Goal: Task Accomplishment & Management: Manage account settings

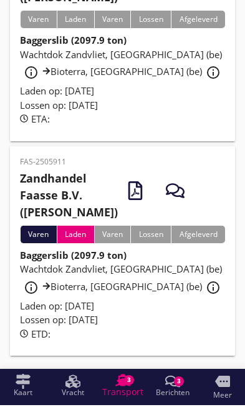
scroll to position [148, 0]
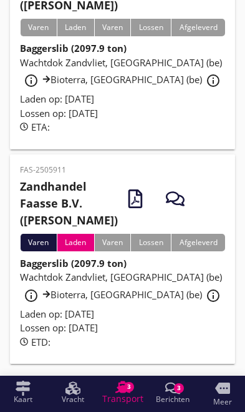
click at [54, 300] on span "Wachtdok Zandvliet, [GEOGRAPHIC_DATA] (be) info_outline Bioterra, [GEOGRAPHIC_D…" at bounding box center [122, 285] width 205 height 30
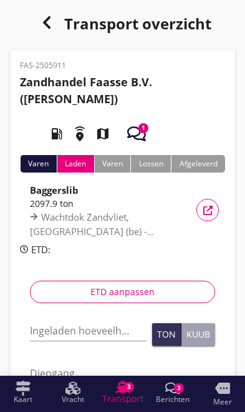
click at [64, 333] on input "Ingeladen hoeveelheid *" at bounding box center [88, 330] width 117 height 20
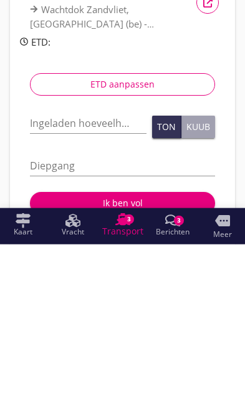
scroll to position [207, 0]
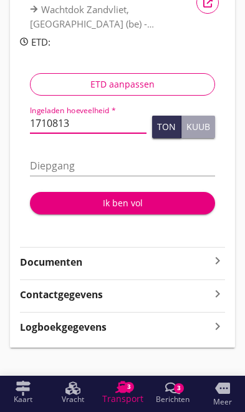
type input "1710813"
click at [157, 155] on input "Diepgang" at bounding box center [122, 165] width 185 height 20
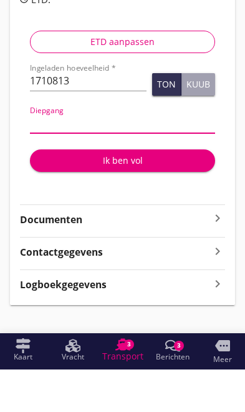
type input "3"
type input "3.0"
click at [124, 196] on div "Ik ben vol" at bounding box center [122, 202] width 165 height 13
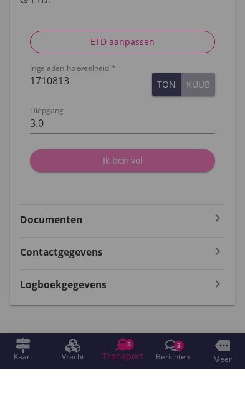
scroll to position [218, 0]
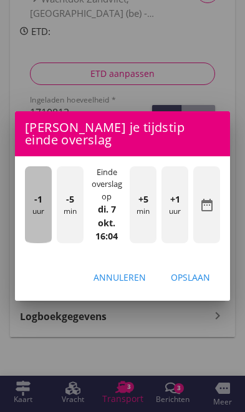
click at [39, 211] on div "-1 uur" at bounding box center [38, 204] width 27 height 77
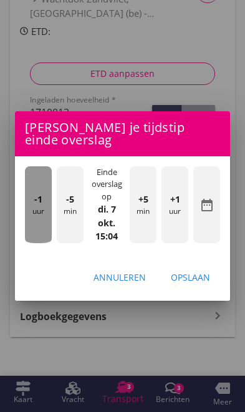
click at [34, 210] on div "-1 uur" at bounding box center [38, 204] width 27 height 77
click at [32, 210] on div "-1 uur" at bounding box center [38, 204] width 27 height 77
click at [31, 210] on div "-1 uur" at bounding box center [38, 204] width 27 height 77
click at [29, 207] on div "-1 uur" at bounding box center [38, 204] width 27 height 77
click at [37, 206] on div "-1 uur" at bounding box center [38, 204] width 27 height 77
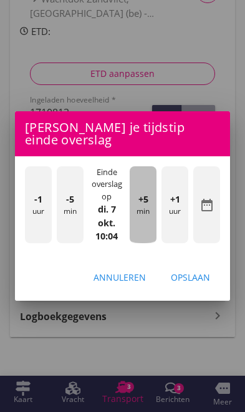
click at [139, 217] on div "+5 min" at bounding box center [143, 204] width 27 height 77
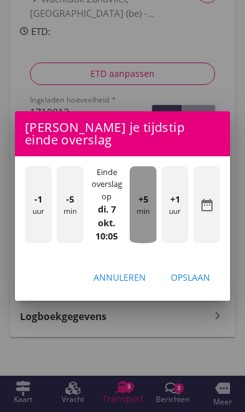
click at [152, 220] on div "+5 min" at bounding box center [143, 204] width 27 height 77
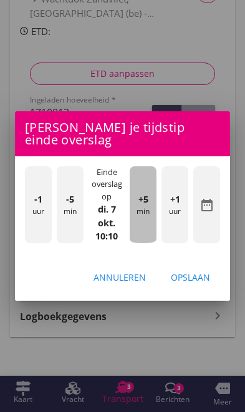
click at [152, 217] on div "+5 min" at bounding box center [143, 204] width 27 height 77
click at [146, 206] on div "+5 min" at bounding box center [143, 204] width 27 height 77
click at [145, 199] on span "+5" at bounding box center [144, 199] width 10 height 14
click at [145, 197] on span "+5" at bounding box center [144, 199] width 10 height 14
click at [147, 204] on span "+5" at bounding box center [144, 199] width 10 height 14
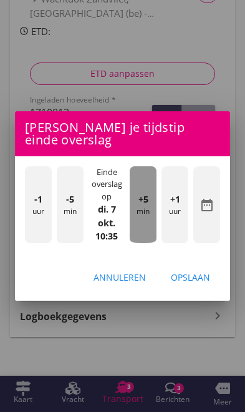
click at [147, 204] on span "+5" at bounding box center [144, 199] width 10 height 14
click at [147, 202] on span "+5" at bounding box center [144, 199] width 10 height 14
click at [147, 199] on span "+5" at bounding box center [144, 199] width 10 height 14
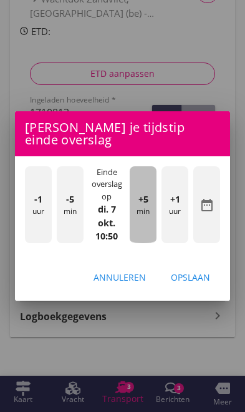
click at [146, 197] on span "+5" at bounding box center [144, 199] width 10 height 14
click at [147, 202] on span "+5" at bounding box center [144, 199] width 10 height 14
click at [150, 196] on div "+5 min" at bounding box center [143, 204] width 27 height 77
click at [152, 197] on div "+5 min" at bounding box center [143, 204] width 27 height 77
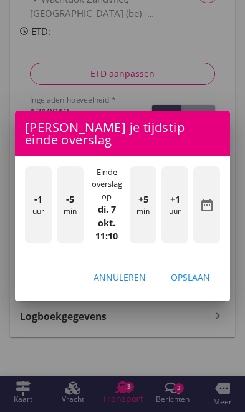
click at [153, 195] on div "+5 min" at bounding box center [143, 204] width 27 height 77
click at [199, 278] on div "Opslaan" at bounding box center [190, 276] width 39 height 13
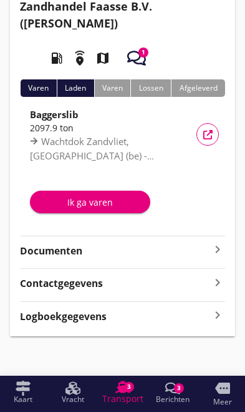
click at [75, 202] on div "Ik ga varen" at bounding box center [90, 201] width 101 height 13
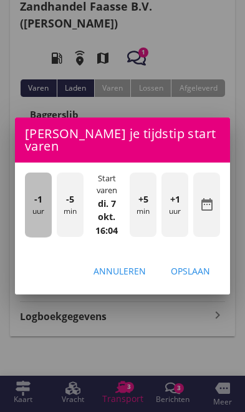
click at [29, 202] on div "-1 uur" at bounding box center [38, 204] width 27 height 65
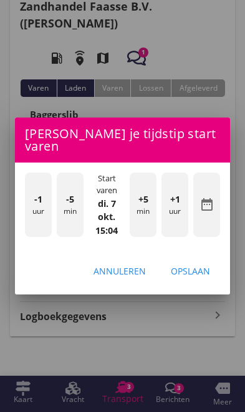
click at [31, 207] on div "-1 uur" at bounding box center [38, 204] width 27 height 65
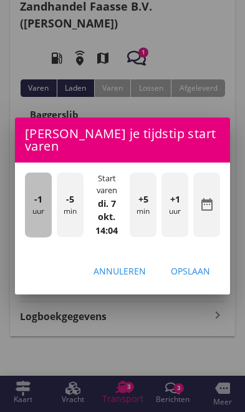
click at [30, 207] on div "-1 uur" at bounding box center [38, 204] width 27 height 65
click at [31, 205] on div "-1 uur" at bounding box center [38, 204] width 27 height 65
click at [29, 204] on div "-1 uur" at bounding box center [38, 204] width 27 height 65
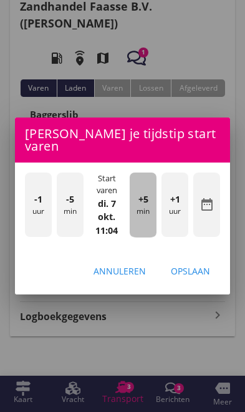
click at [142, 202] on div "+5 min" at bounding box center [143, 204] width 27 height 65
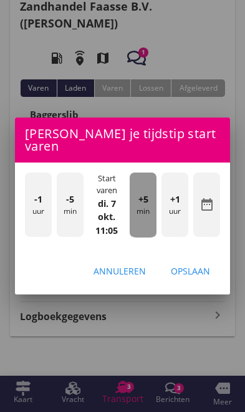
click at [150, 205] on div "+5 min" at bounding box center [143, 204] width 27 height 65
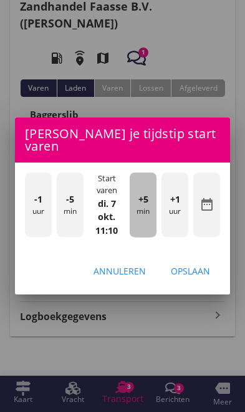
click at [150, 205] on div "+5 min" at bounding box center [143, 204] width 27 height 65
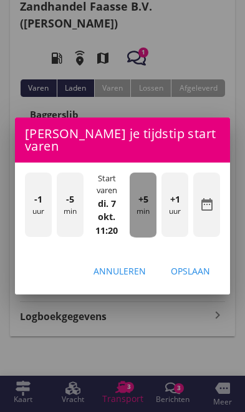
click at [151, 204] on div "+5 min" at bounding box center [143, 204] width 27 height 65
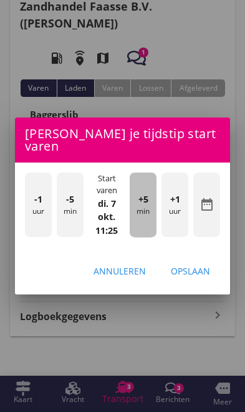
click at [150, 199] on div "+5 min" at bounding box center [143, 204] width 27 height 65
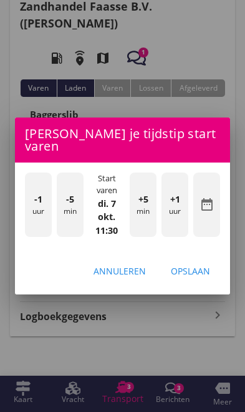
click at [203, 269] on div "Opslaan" at bounding box center [190, 270] width 39 height 13
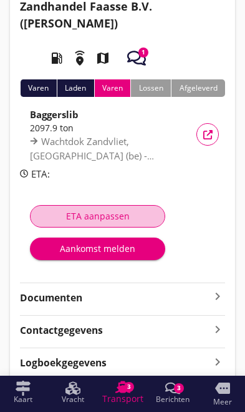
click at [77, 215] on div "ETA aanpassen" at bounding box center [98, 215] width 114 height 13
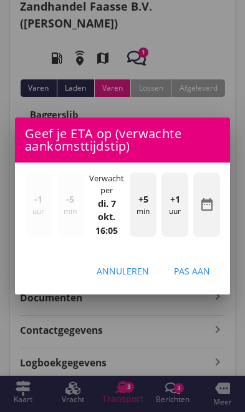
click at [179, 218] on div "+1 uur" at bounding box center [175, 204] width 27 height 65
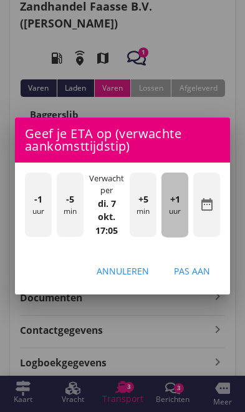
click at [180, 212] on div "+1 uur" at bounding box center [175, 204] width 27 height 65
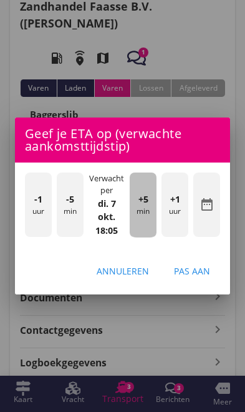
click at [150, 208] on div "+5 min" at bounding box center [143, 204] width 27 height 65
click at [150, 209] on div "+5 min" at bounding box center [143, 204] width 27 height 65
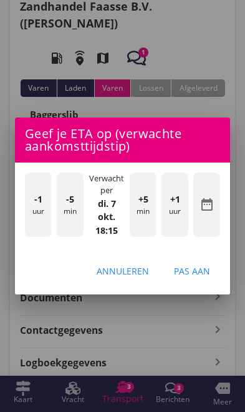
click at [210, 273] on div "Pas aan" at bounding box center [192, 270] width 36 height 13
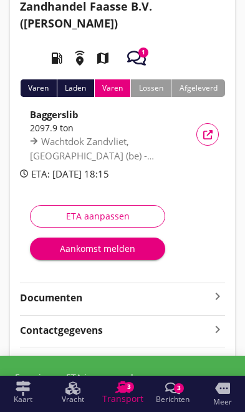
click at [137, 51] on icon "button" at bounding box center [136, 58] width 19 height 19
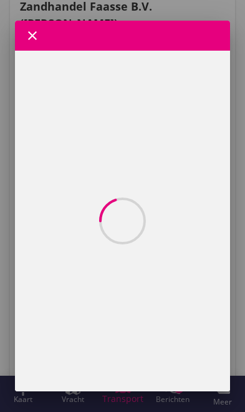
scroll to position [0, 0]
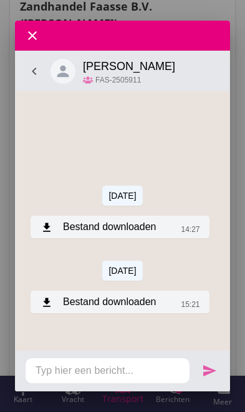
click at [81, 230] on div "download Bestand downloaden" at bounding box center [99, 226] width 116 height 15
click at [60, 226] on div "download Bestand downloaden" at bounding box center [99, 226] width 116 height 15
click at [128, 305] on div "download Bestand downloaden" at bounding box center [99, 300] width 116 height 15
click at [137, 308] on div "download Bestand downloaden" at bounding box center [99, 300] width 116 height 15
